Goal: Check status

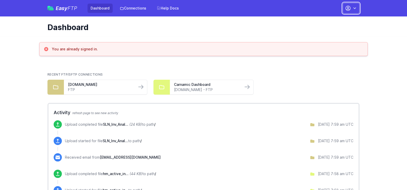
click at [354, 12] on button "button" at bounding box center [351, 8] width 17 height 11
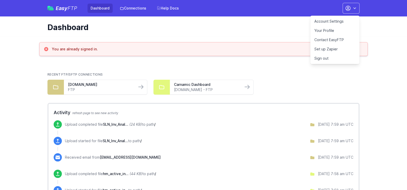
click at [123, 125] on span "SLN_Inv_Anal..." at bounding box center [115, 124] width 25 height 4
click at [56, 121] on span at bounding box center [58, 124] width 8 height 8
click at [76, 122] on p "Upload completed file SLN_Inv_Anal... (24 KB) to path /" at bounding box center [110, 124] width 91 height 5
drag, startPoint x: 126, startPoint y: 118, endPoint x: 152, endPoint y: 116, distance: 25.7
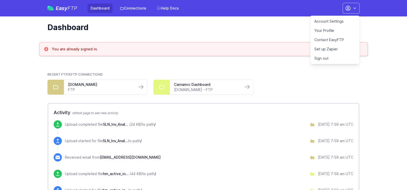
click at [189, 86] on link "Carnamic Dashboard" at bounding box center [206, 84] width 65 height 5
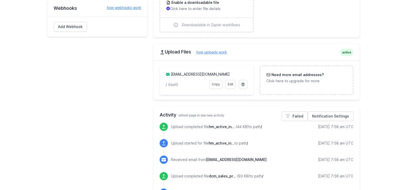
scroll to position [204, 0]
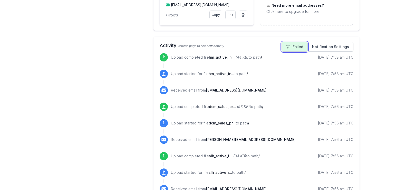
click at [305, 44] on link "Failed" at bounding box center [295, 47] width 26 height 10
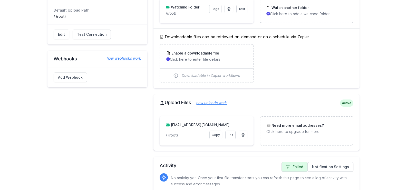
scroll to position [104, 0]
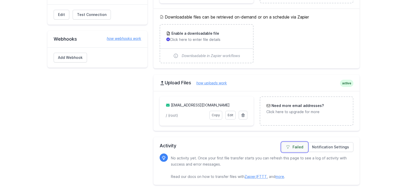
click at [292, 143] on link "Failed" at bounding box center [295, 147] width 26 height 10
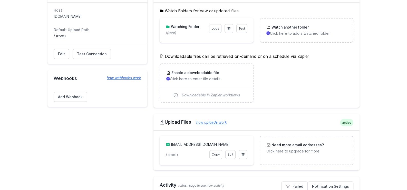
scroll to position [34, 0]
